Goal: Task Accomplishment & Management: Use online tool/utility

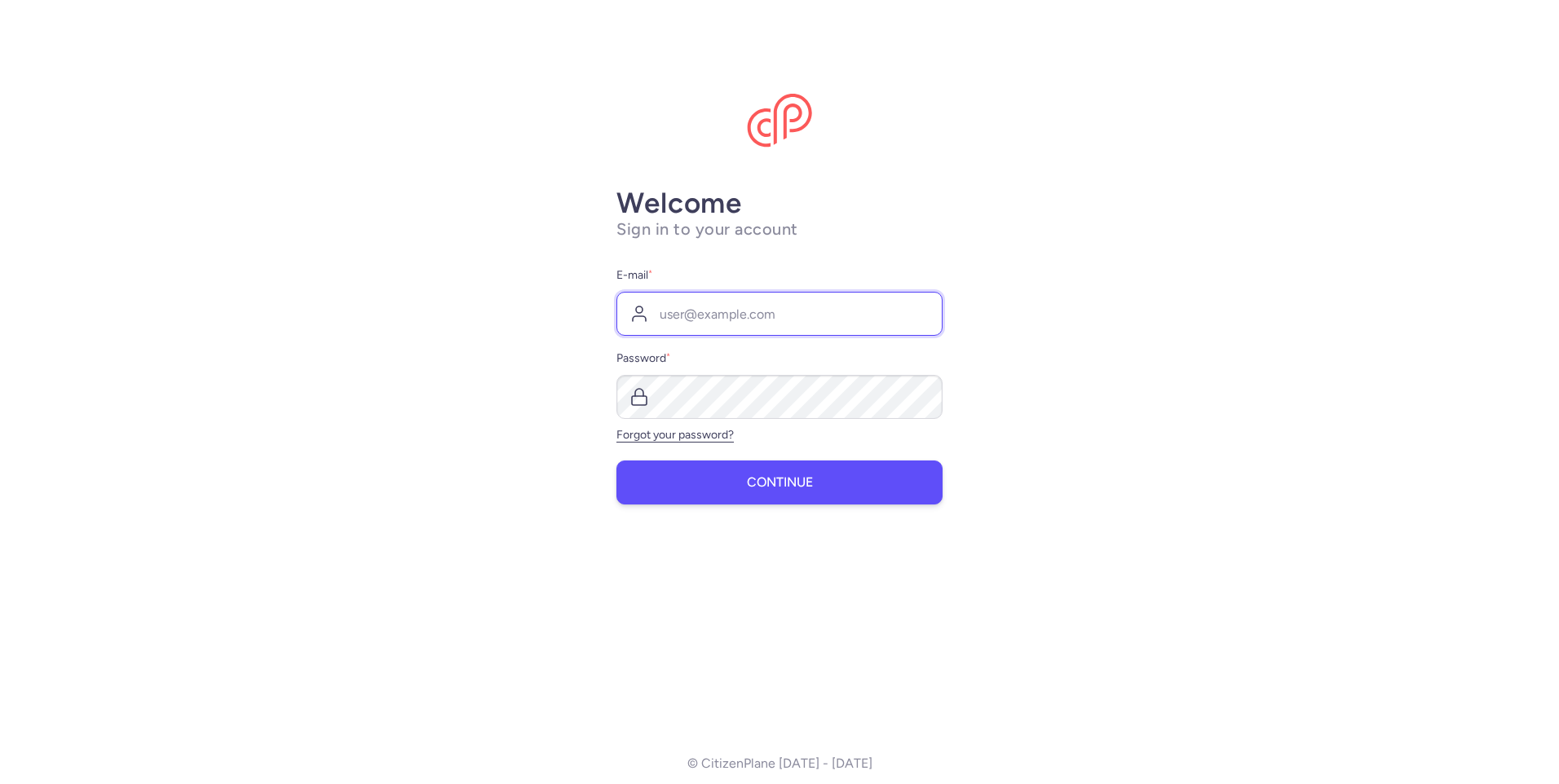
type input "[EMAIL_ADDRESS][DOMAIN_NAME]"
click at [734, 485] on button "Continue" at bounding box center [779, 482] width 326 height 44
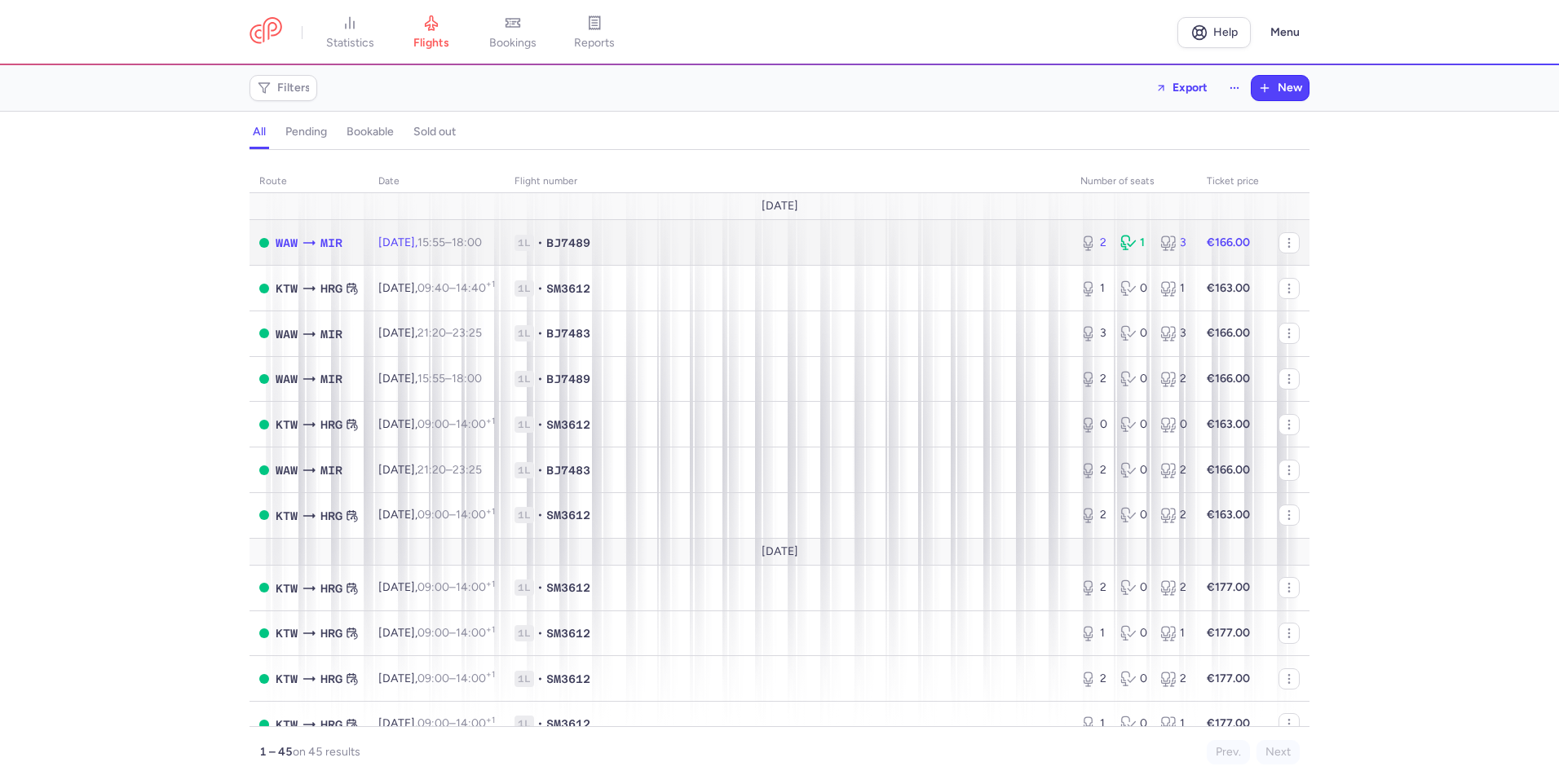
click at [628, 245] on span "1L • BJ7489" at bounding box center [787, 243] width 546 height 17
select select "hours"
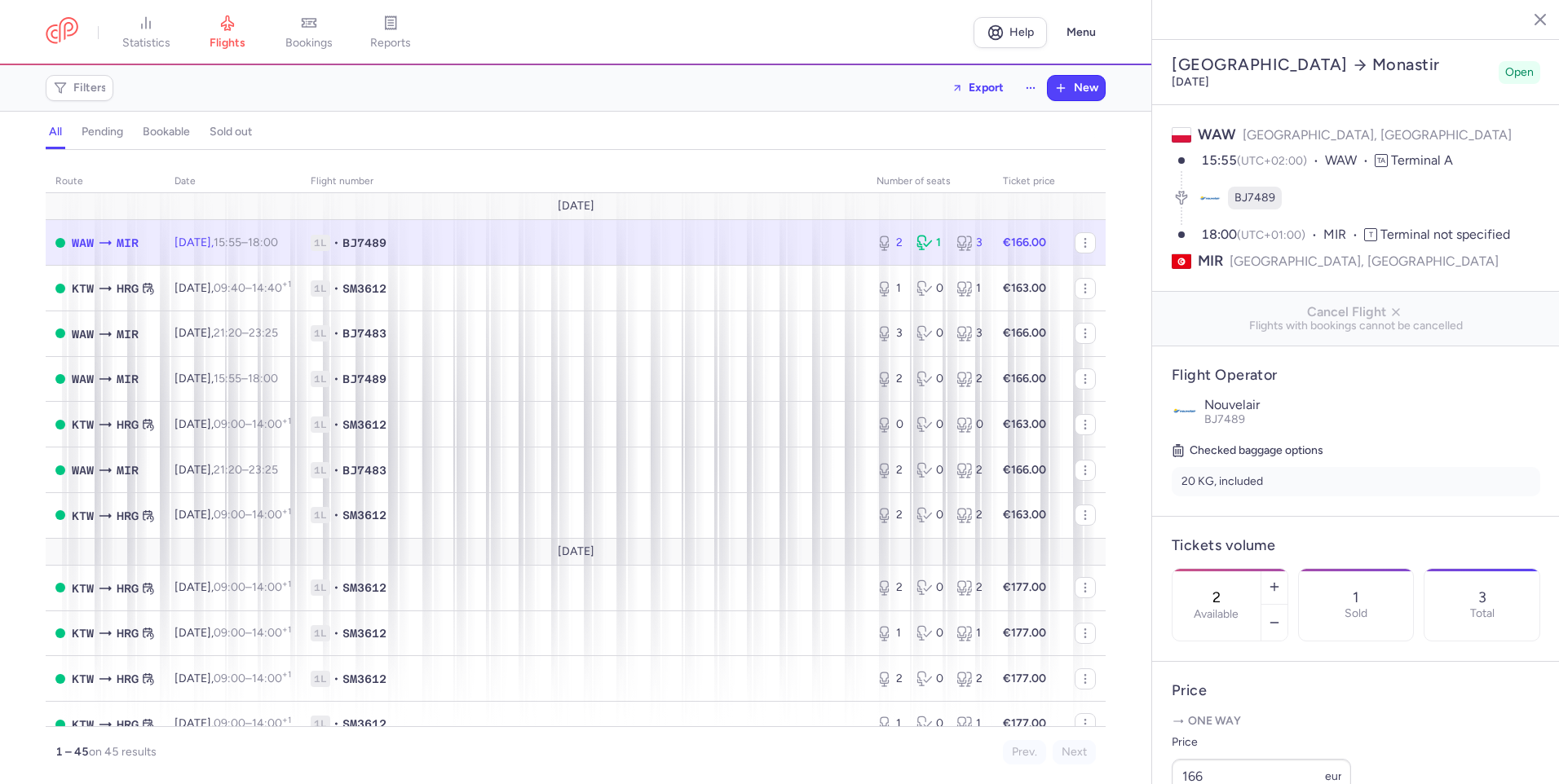
scroll to position [326, 0]
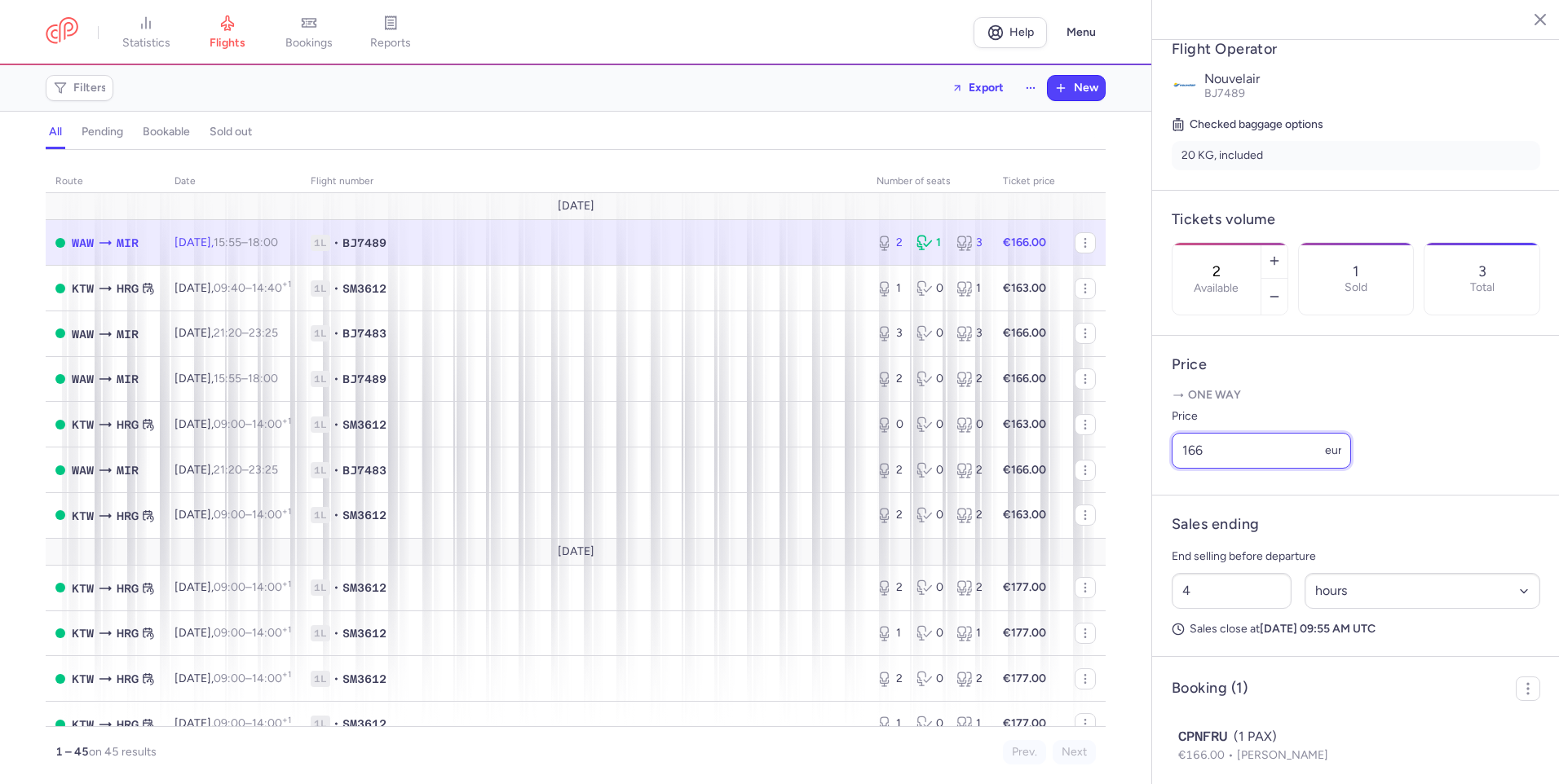
click at [1225, 469] on input "166" at bounding box center [1261, 450] width 180 height 36
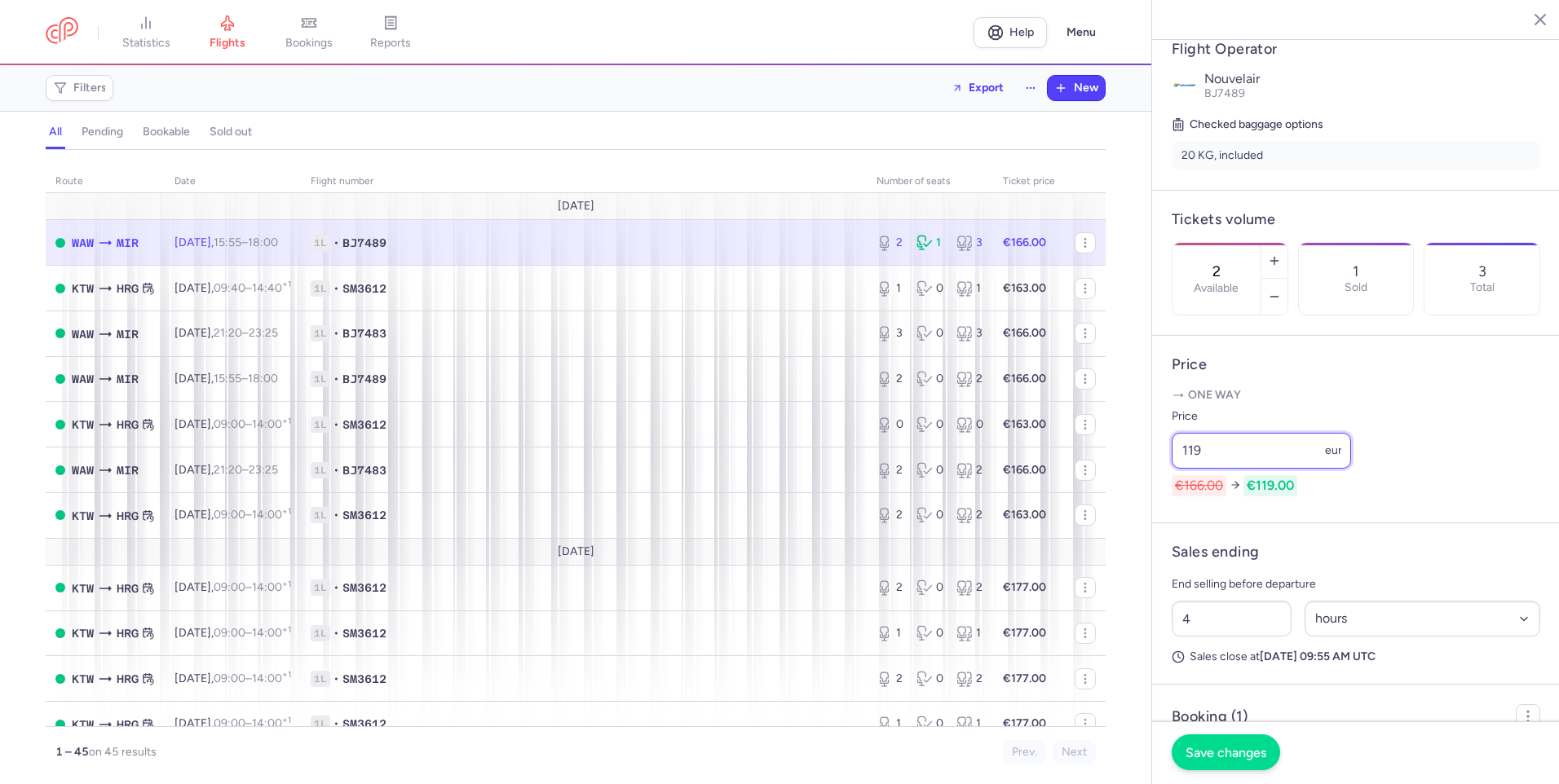
type input "119"
click at [1215, 742] on button "Save changes" at bounding box center [1225, 752] width 108 height 36
